Goal: Task Accomplishment & Management: Complete application form

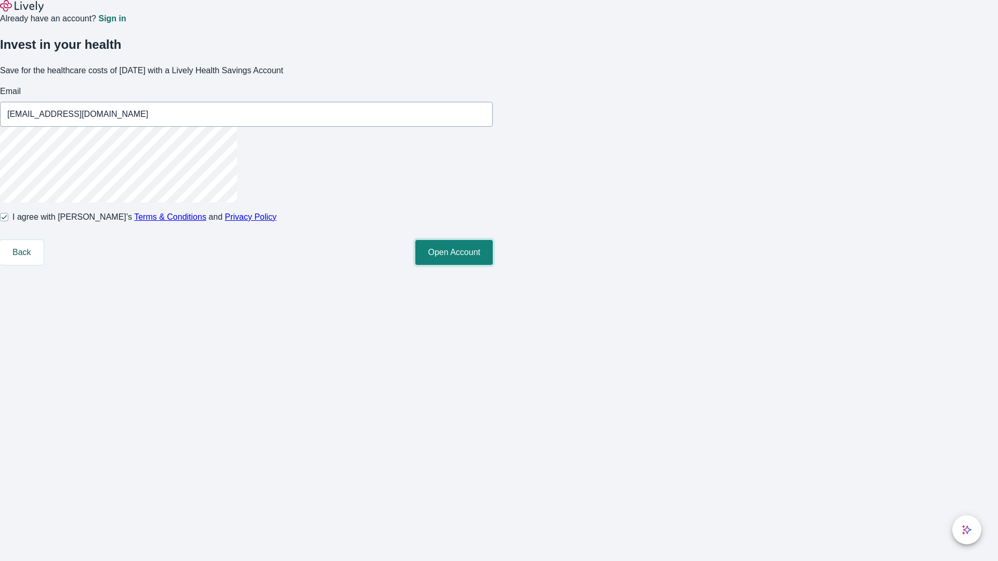
click at [493, 265] on button "Open Account" at bounding box center [453, 252] width 77 height 25
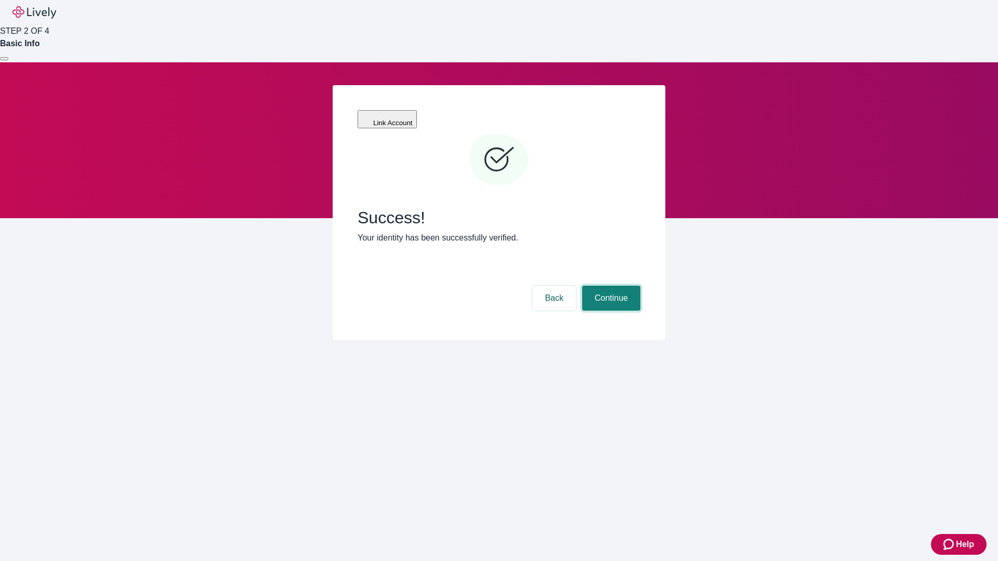
click at [610, 286] on button "Continue" at bounding box center [611, 298] width 58 height 25
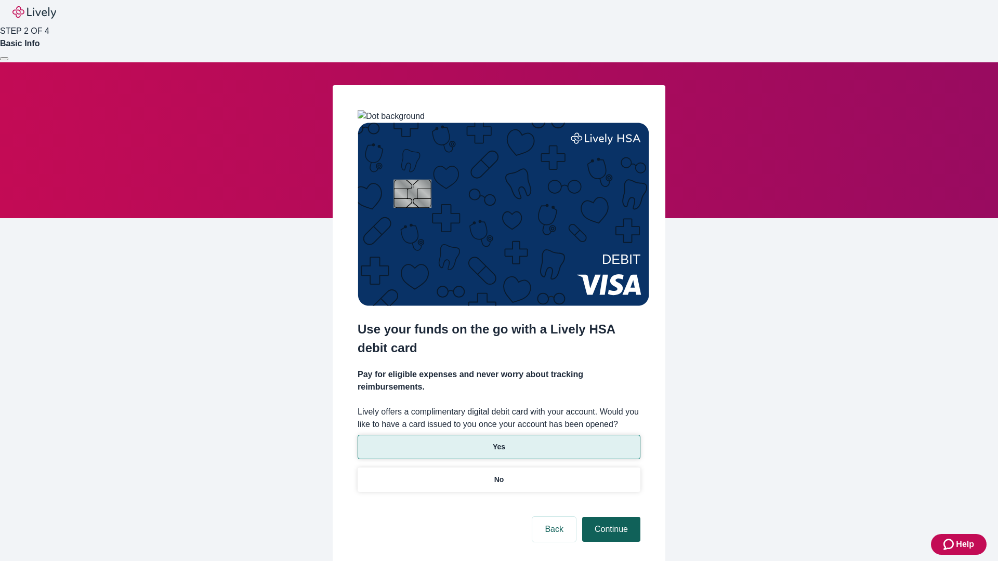
click at [498, 474] on p "No" at bounding box center [499, 479] width 10 height 11
click at [610, 517] on button "Continue" at bounding box center [611, 529] width 58 height 25
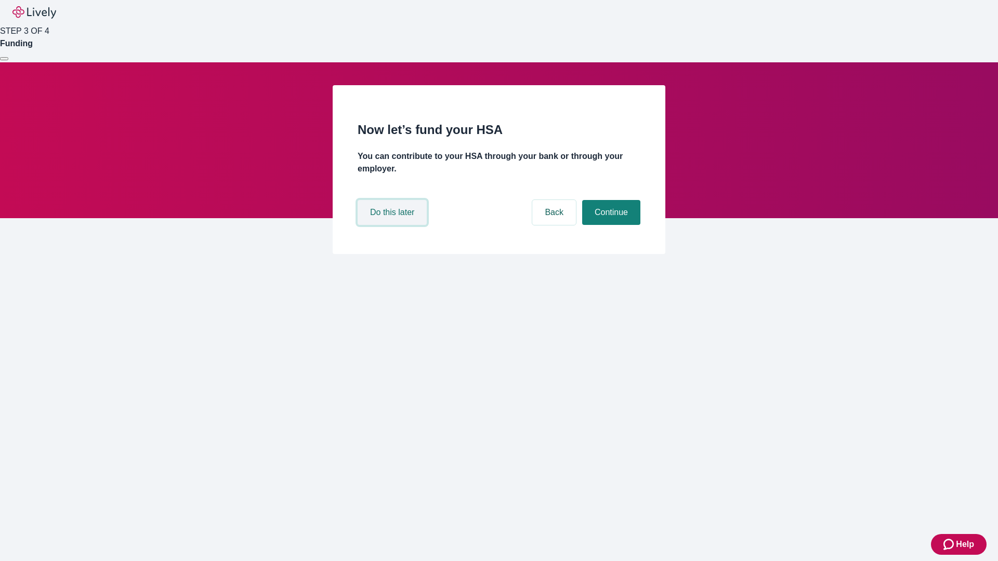
click at [393, 225] on button "Do this later" at bounding box center [392, 212] width 69 height 25
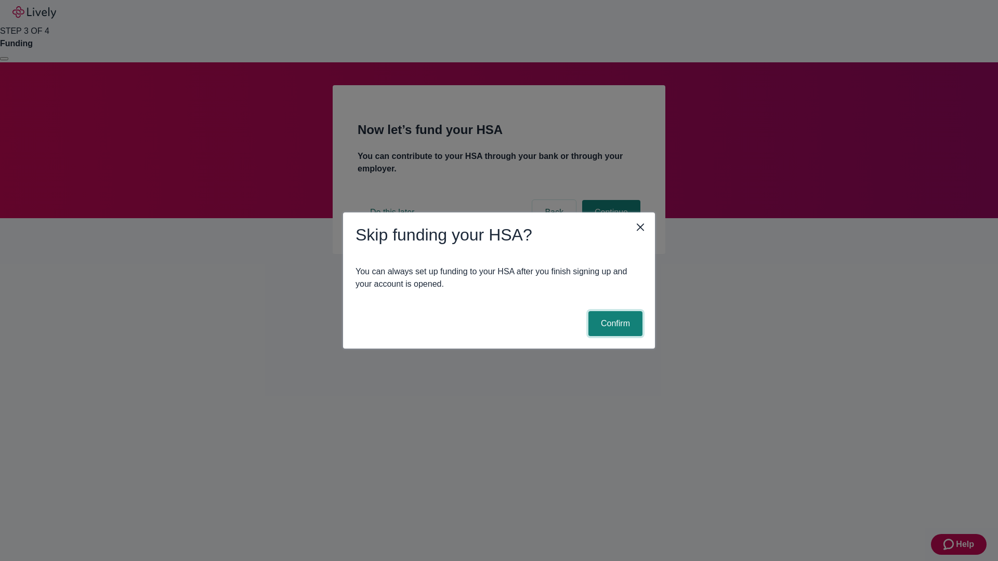
click at [614, 324] on button "Confirm" at bounding box center [615, 323] width 54 height 25
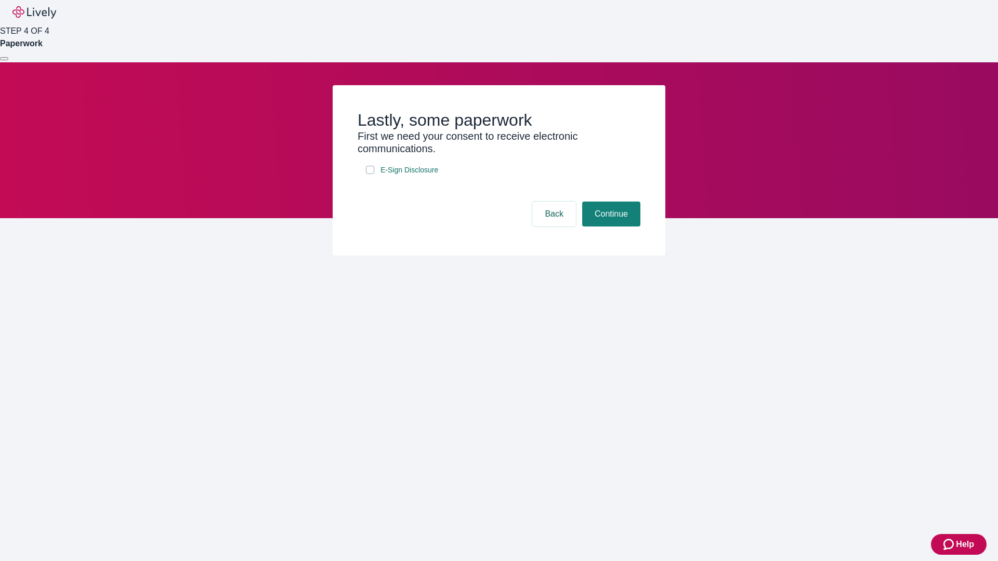
click at [370, 174] on input "E-Sign Disclosure" at bounding box center [370, 170] width 8 height 8
checkbox input "true"
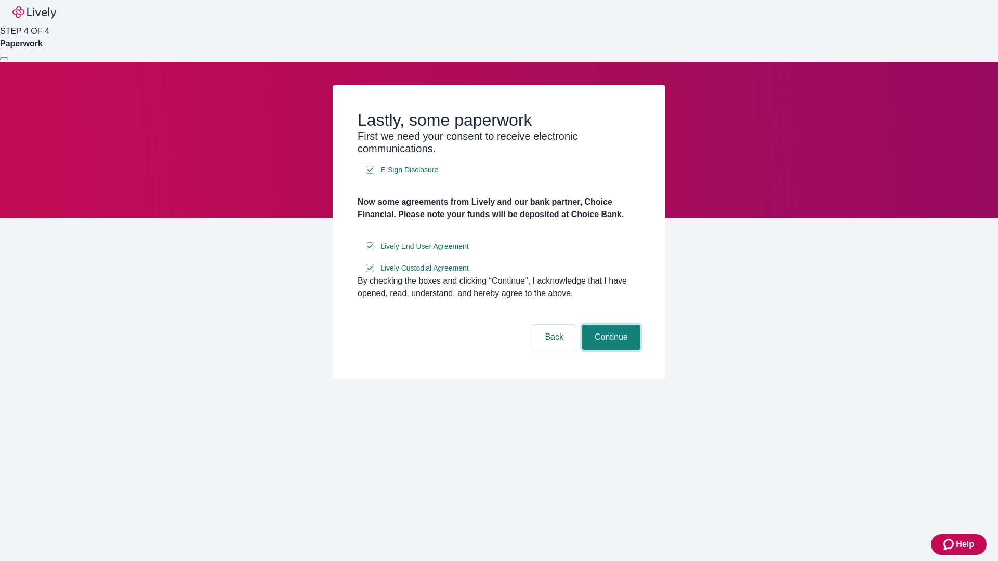
click at [610, 350] on button "Continue" at bounding box center [611, 337] width 58 height 25
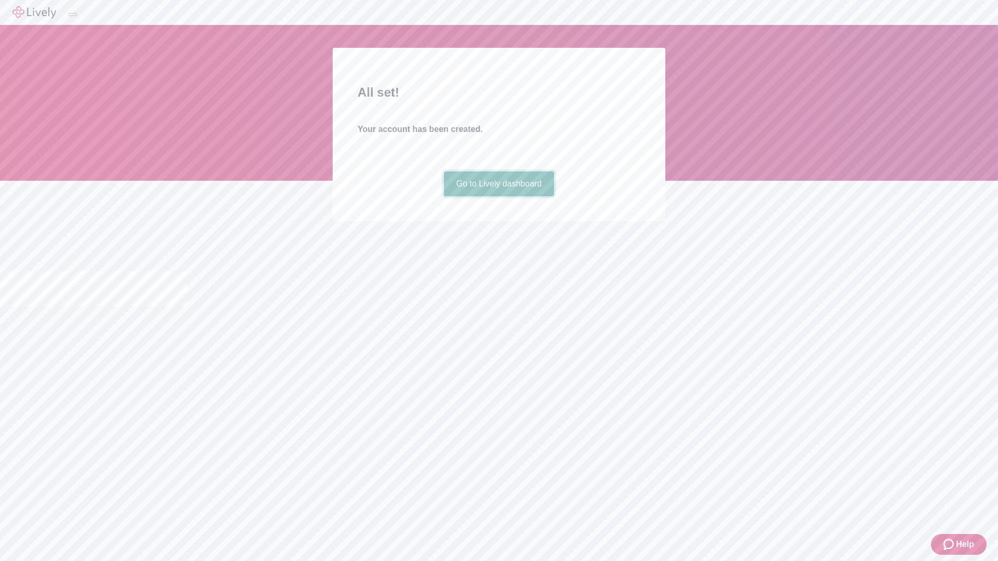
click at [498, 196] on link "Go to Lively dashboard" at bounding box center [499, 183] width 111 height 25
